Goal: Task Accomplishment & Management: Use online tool/utility

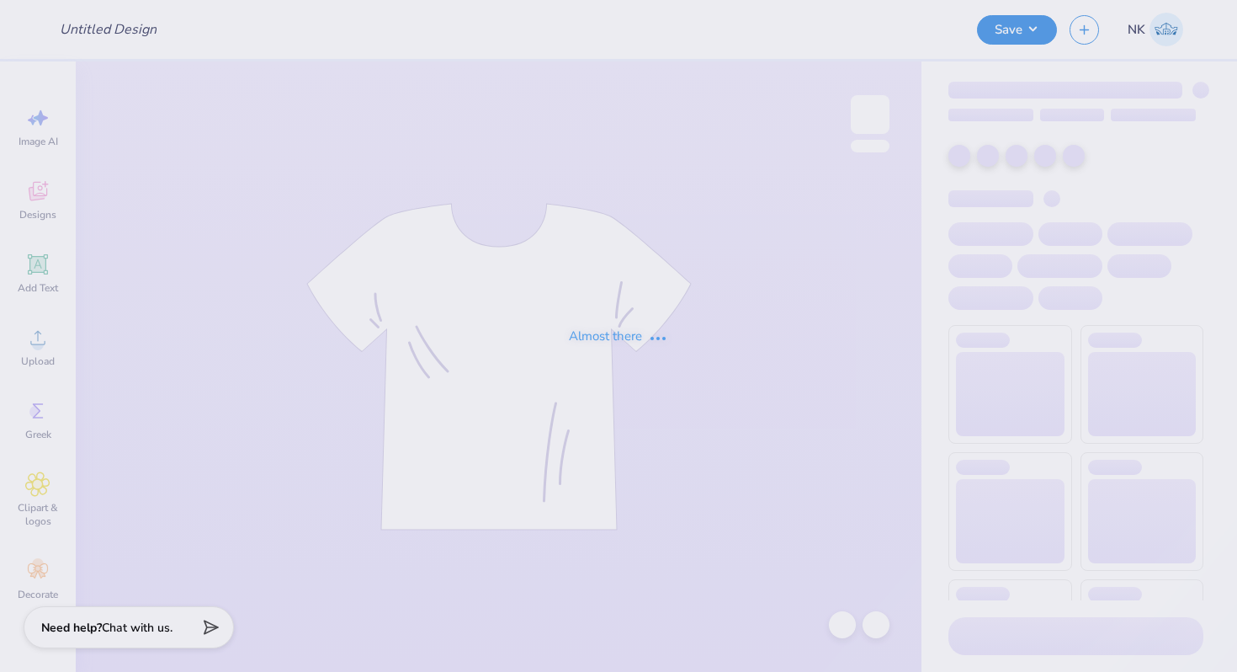
type input "Teddy bear sweatshirt 1"
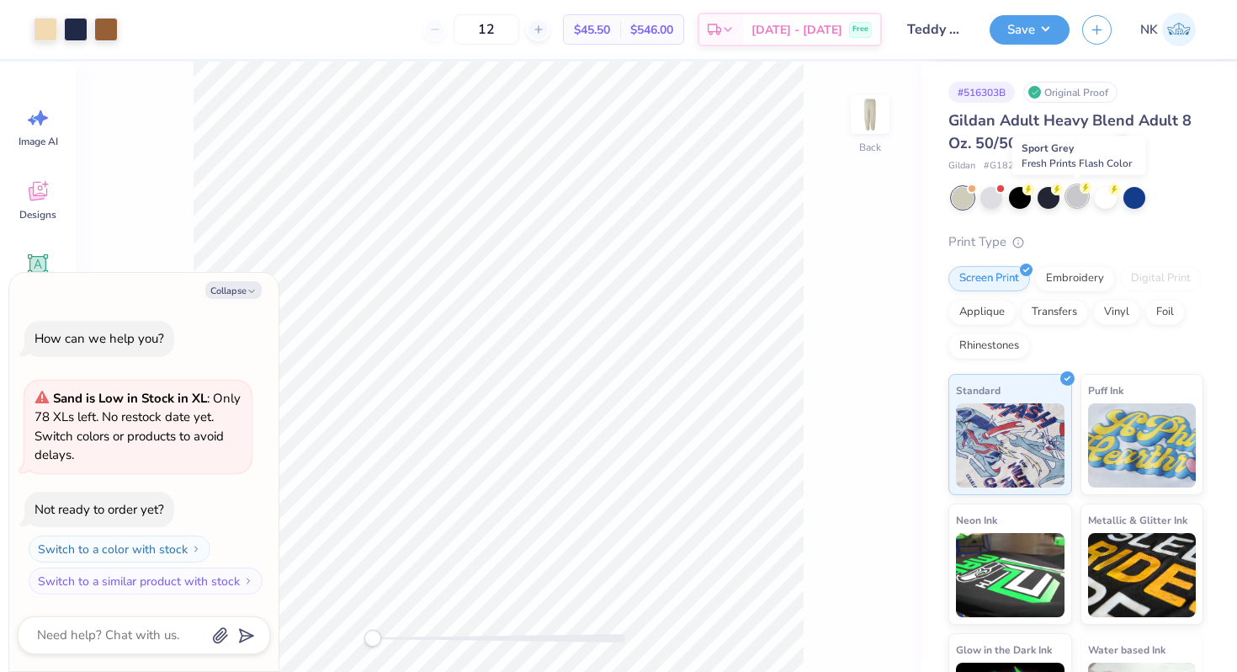
click at [1075, 199] on div at bounding box center [1077, 196] width 22 height 22
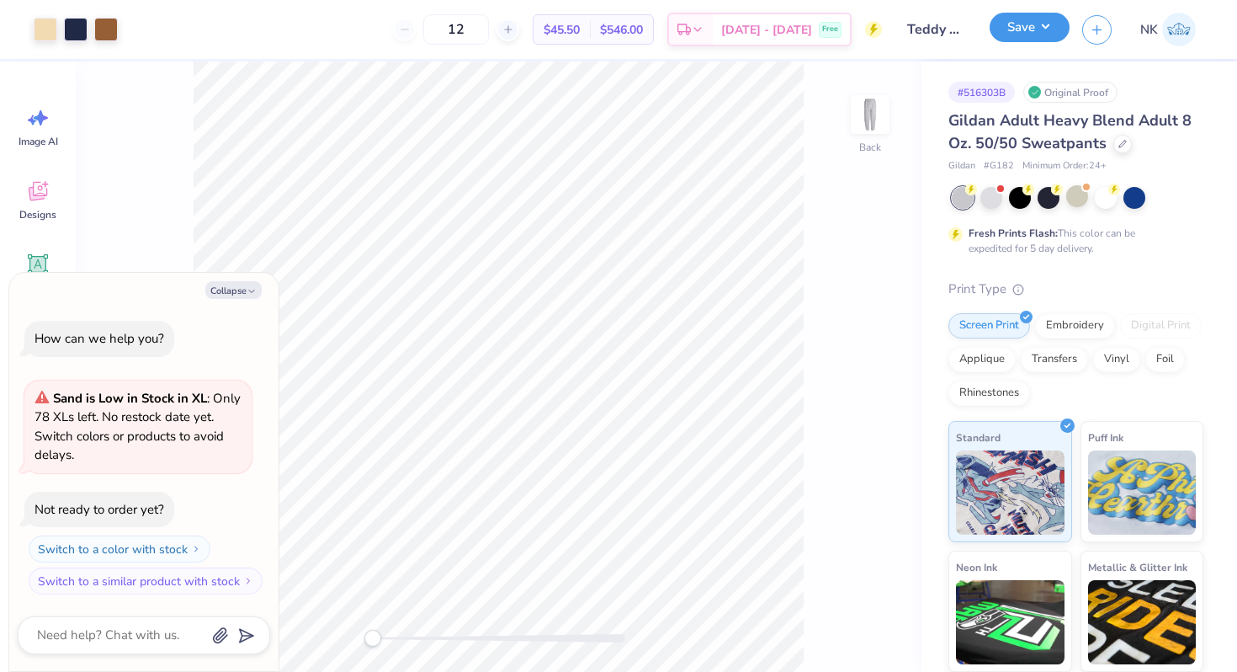
click at [1059, 30] on button "Save" at bounding box center [1030, 27] width 80 height 29
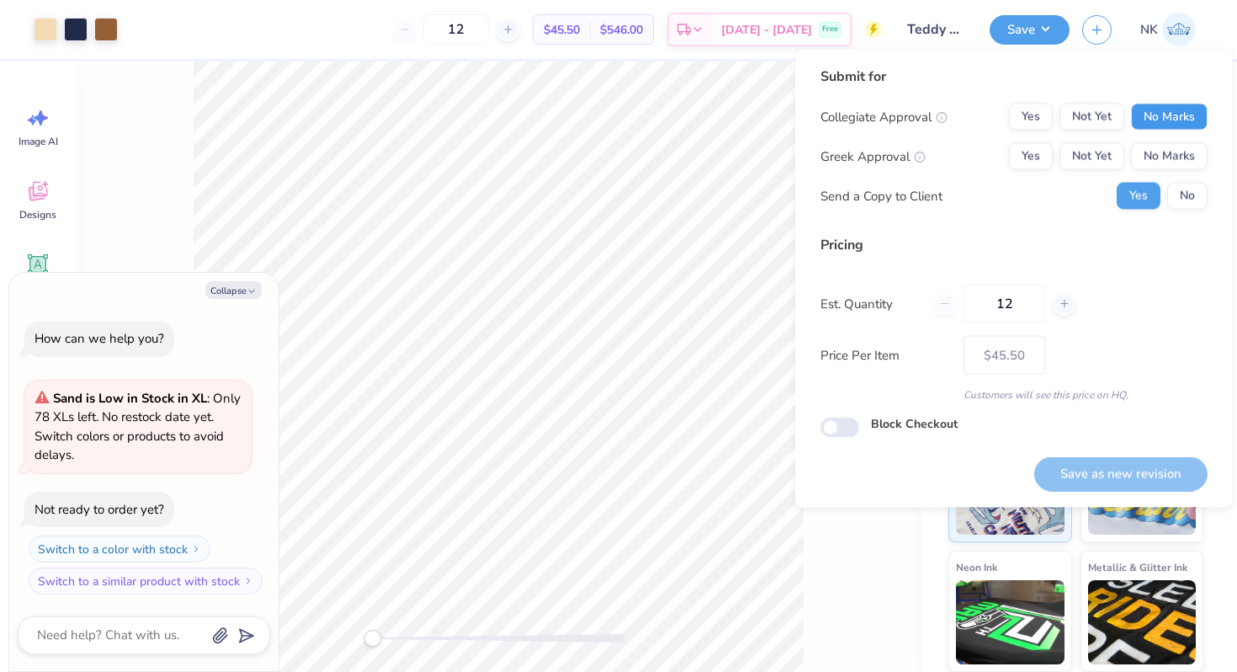
click at [1170, 118] on button "No Marks" at bounding box center [1169, 117] width 77 height 27
click at [1028, 160] on button "Yes" at bounding box center [1031, 156] width 44 height 27
click at [1100, 463] on button "Save as new revision" at bounding box center [1120, 473] width 173 height 35
type textarea "x"
type input "– –"
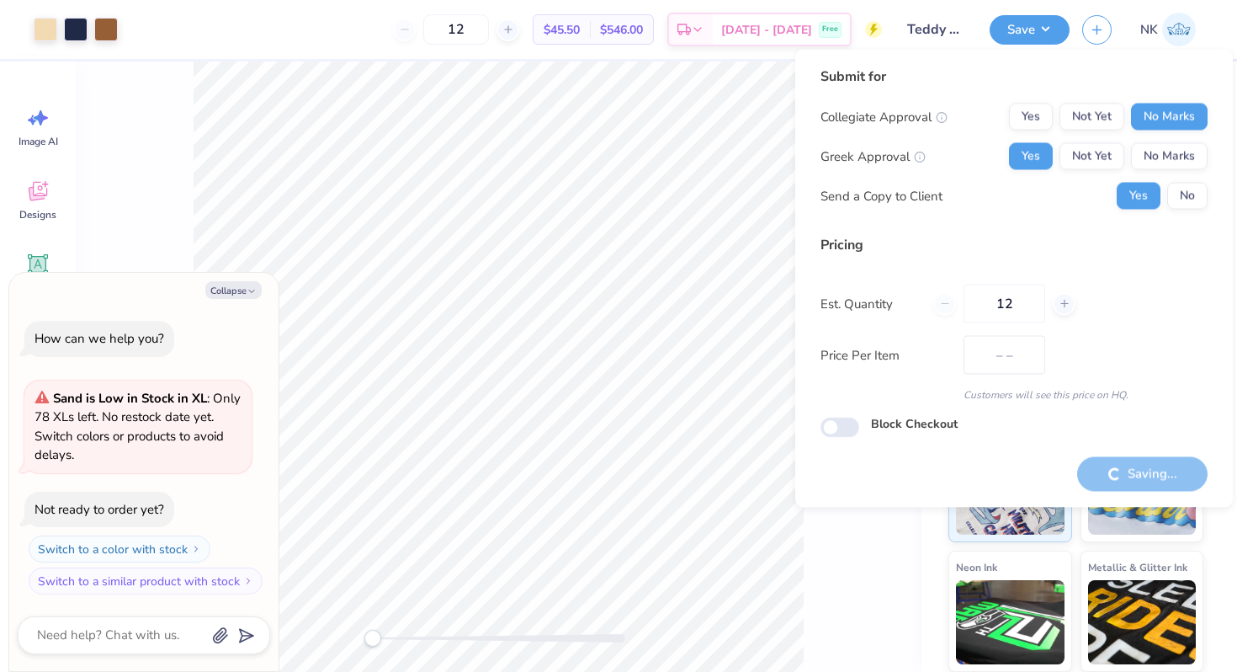
type textarea "x"
type input "$45.50"
type textarea "x"
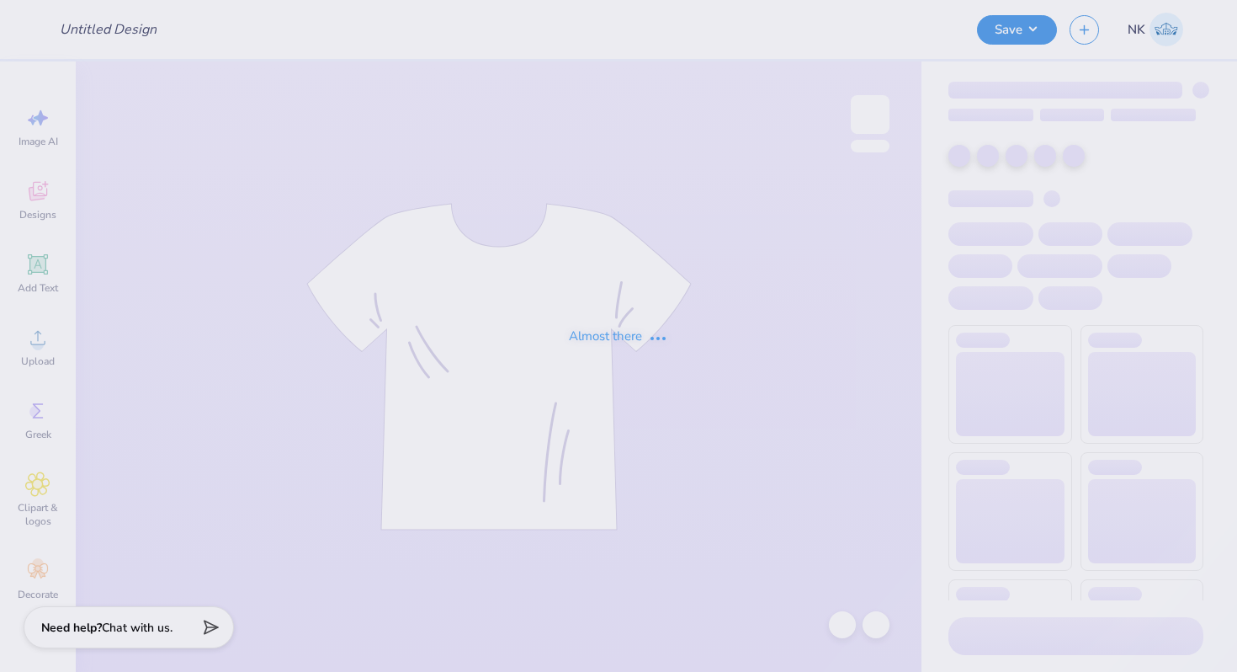
type input "Teddy bear sweatshirt 1"
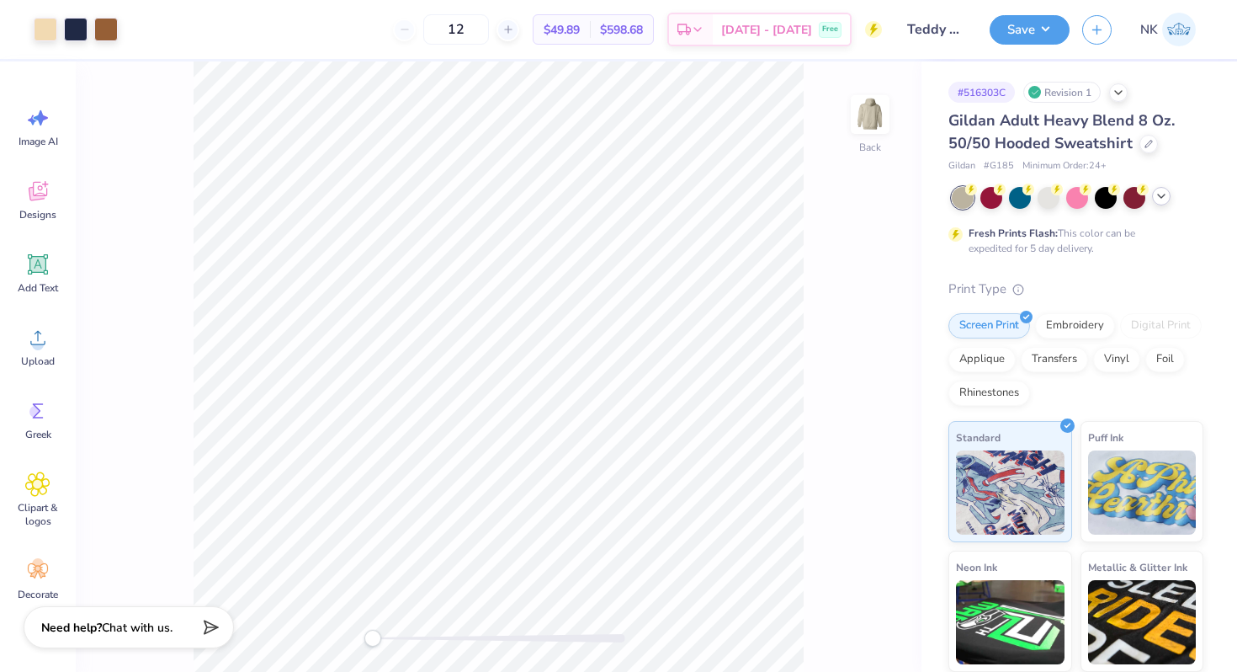
click at [1168, 199] on div at bounding box center [1161, 196] width 19 height 19
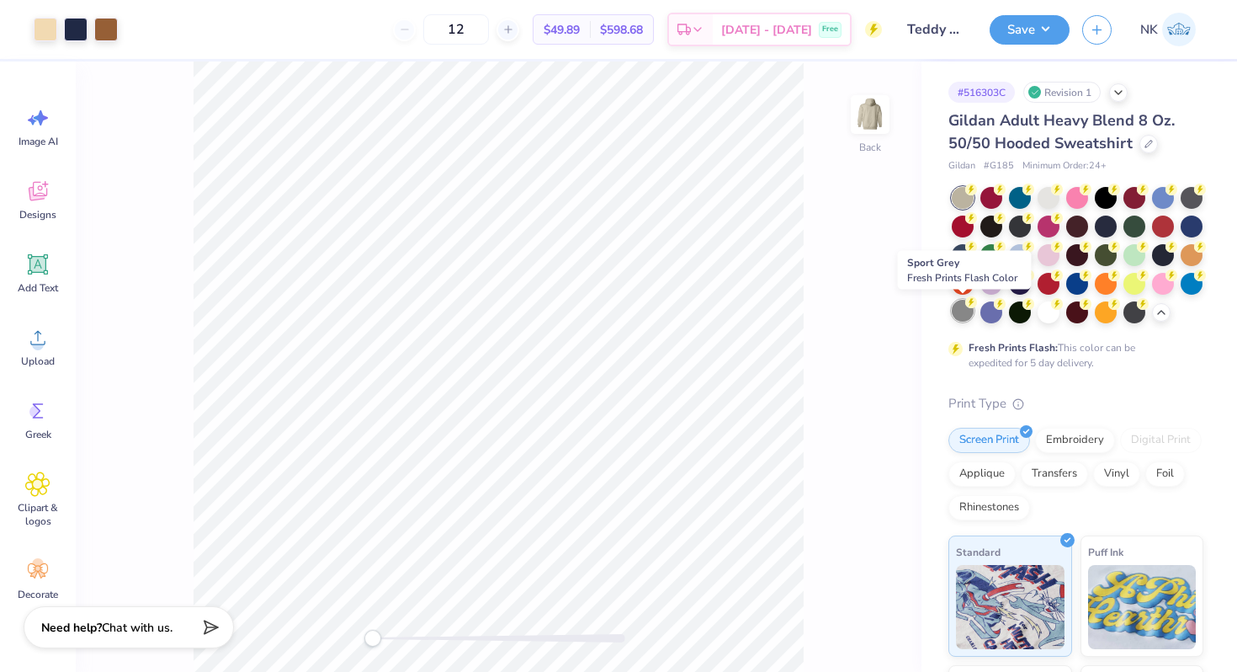
click at [967, 315] on div at bounding box center [963, 311] width 22 height 22
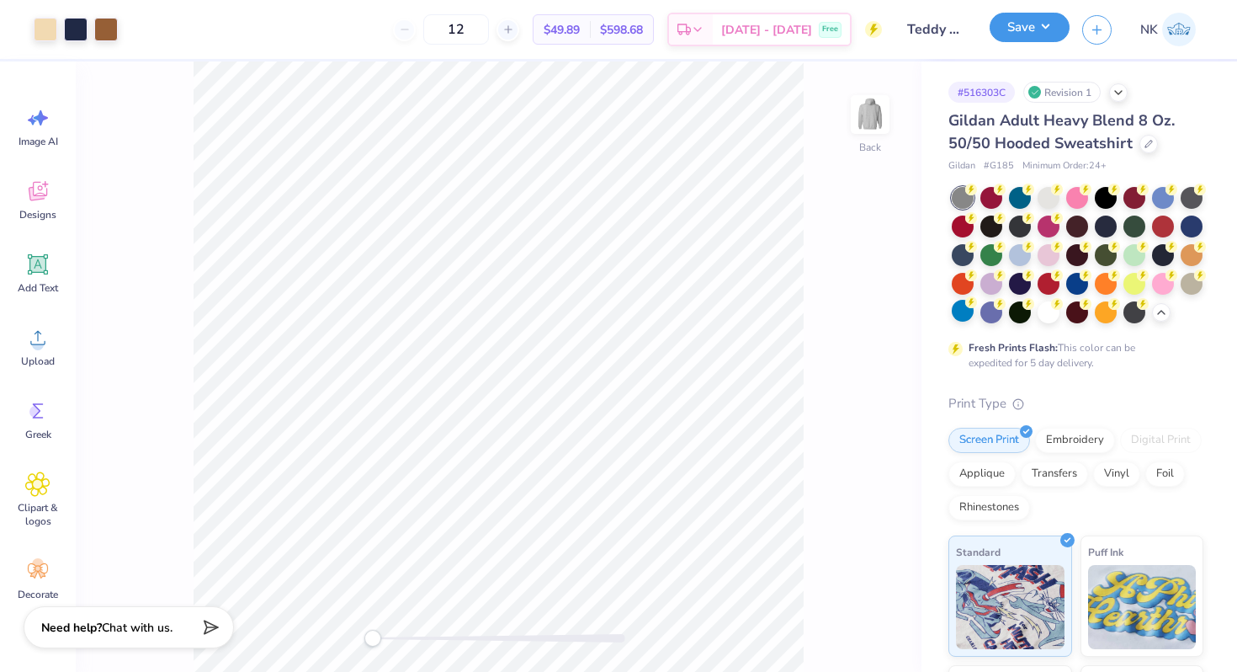
click at [1057, 31] on button "Save" at bounding box center [1030, 27] width 80 height 29
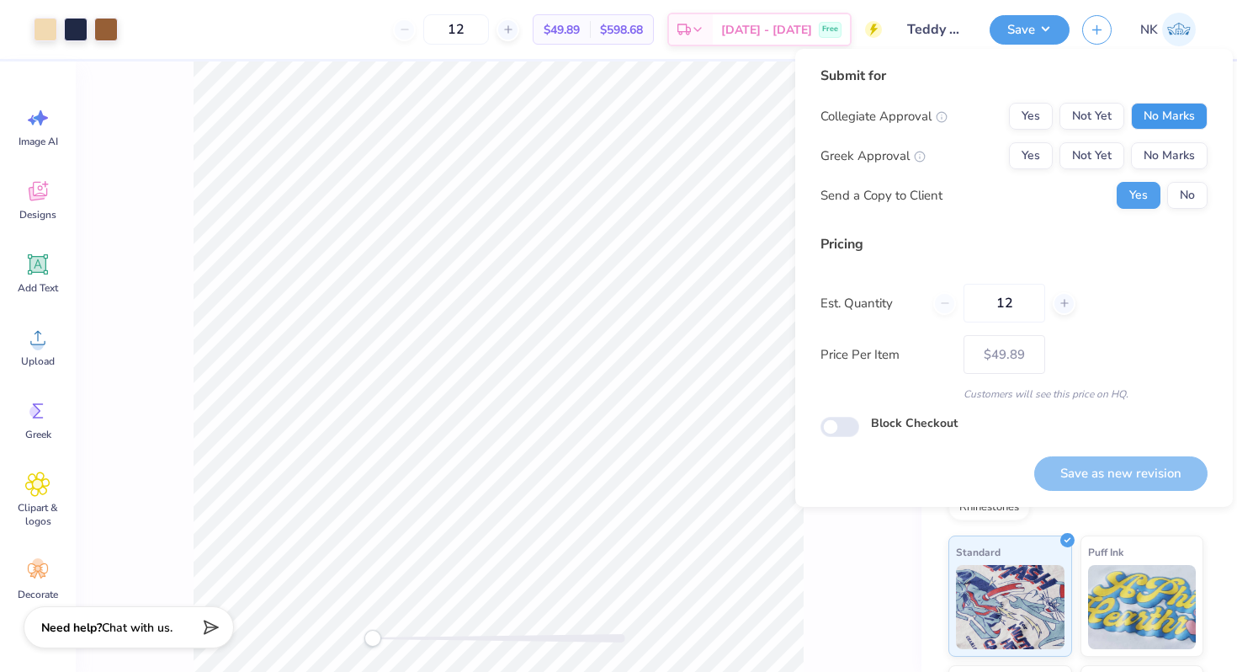
click at [1170, 115] on button "No Marks" at bounding box center [1169, 116] width 77 height 27
click at [1030, 165] on button "Yes" at bounding box center [1031, 155] width 44 height 27
click at [1149, 475] on button "Save as new revision" at bounding box center [1120, 473] width 173 height 35
type input "$49.89"
